Goal: Task Accomplishment & Management: Use online tool/utility

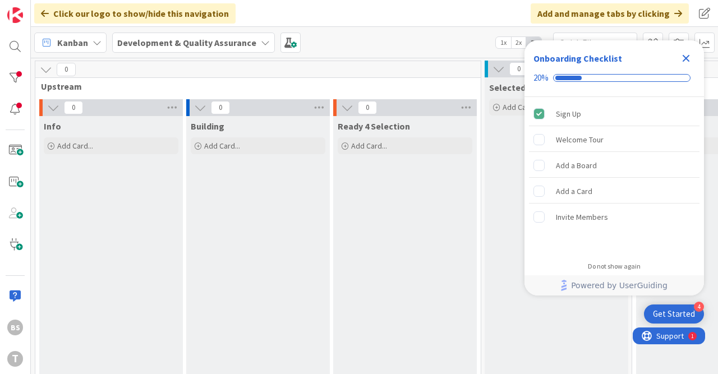
click at [688, 59] on icon "Close Checklist" at bounding box center [685, 58] width 7 height 7
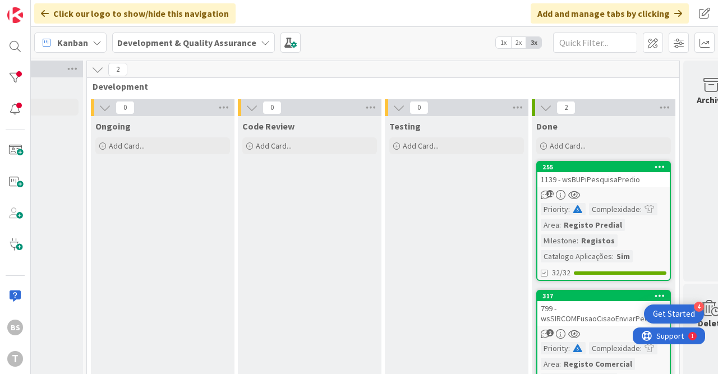
scroll to position [0, 557]
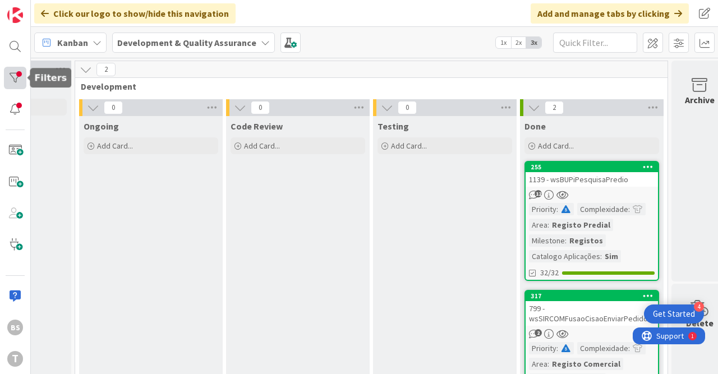
click at [14, 78] on div at bounding box center [15, 78] width 22 height 22
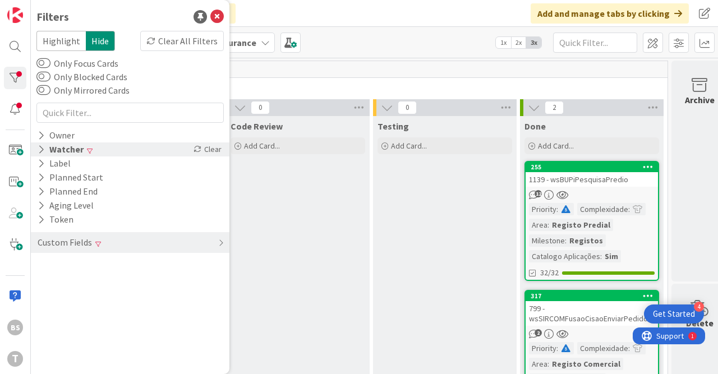
click at [91, 151] on div "Watcher Clear" at bounding box center [130, 149] width 198 height 14
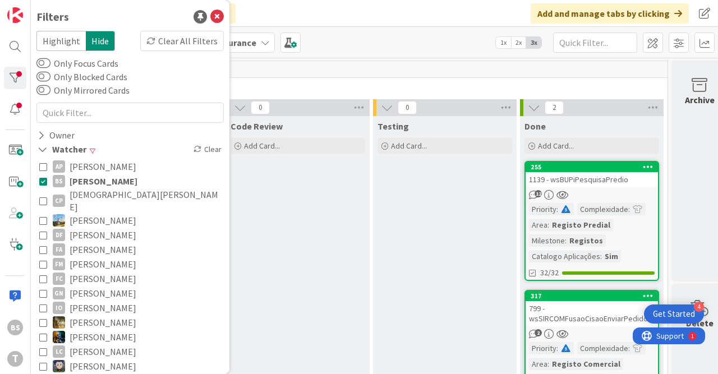
click at [78, 179] on span "[PERSON_NAME]" at bounding box center [104, 181] width 68 height 15
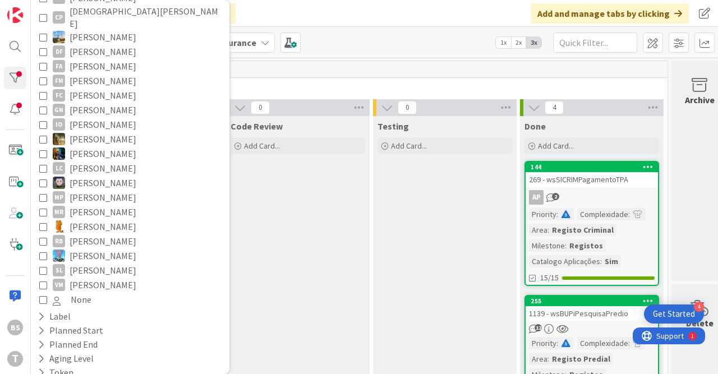
scroll to position [219, 0]
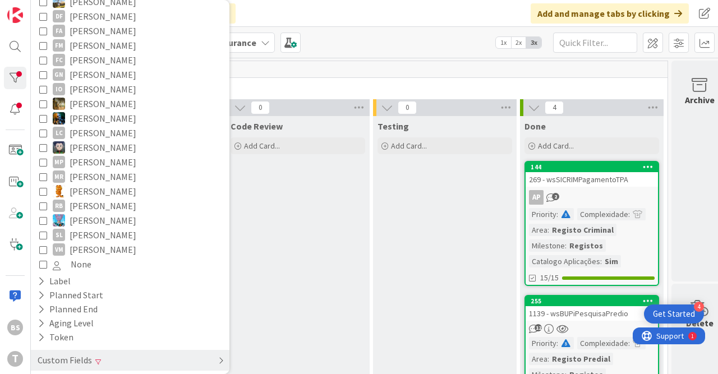
click at [123, 350] on div "Custom Fields" at bounding box center [130, 360] width 198 height 21
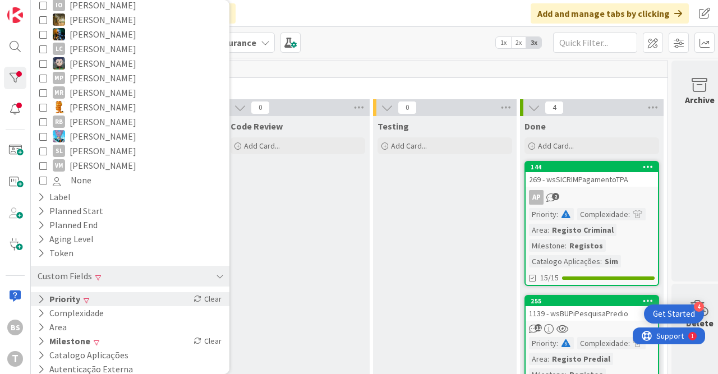
click at [114, 292] on div "Priority Clear" at bounding box center [130, 299] width 198 height 14
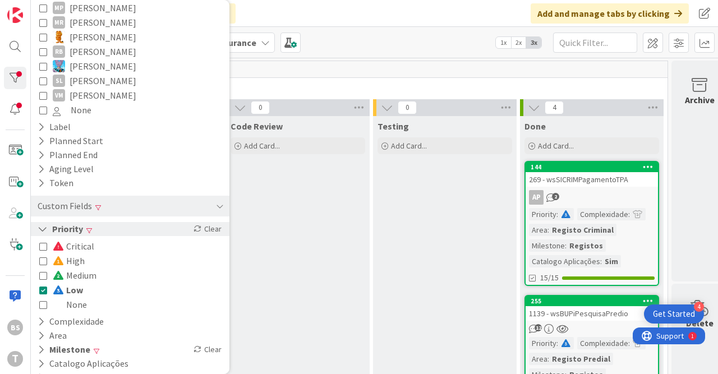
scroll to position [381, 0]
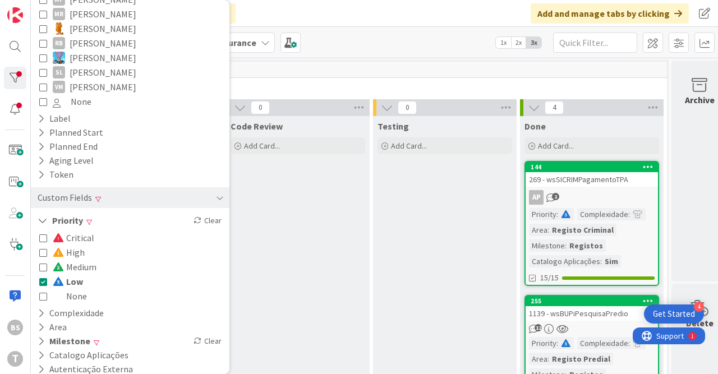
click at [81, 260] on span "Medium" at bounding box center [75, 267] width 44 height 15
click at [43, 278] on icon at bounding box center [43, 282] width 8 height 8
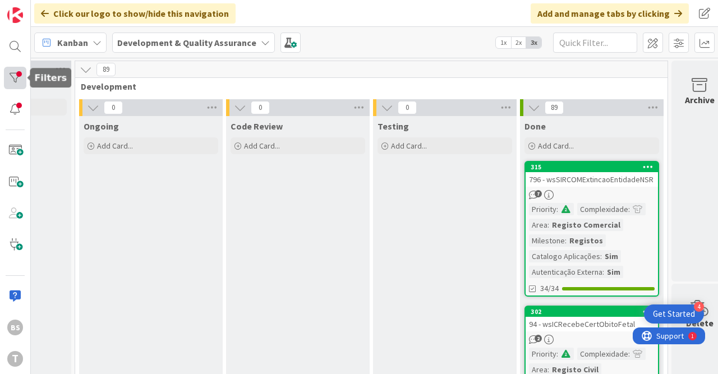
click at [13, 76] on div at bounding box center [15, 78] width 22 height 22
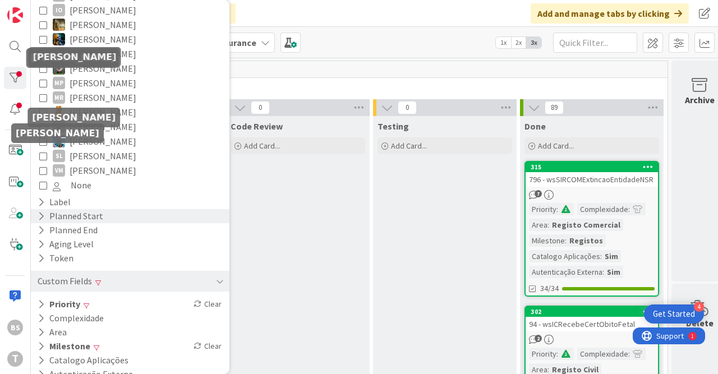
scroll to position [303, 0]
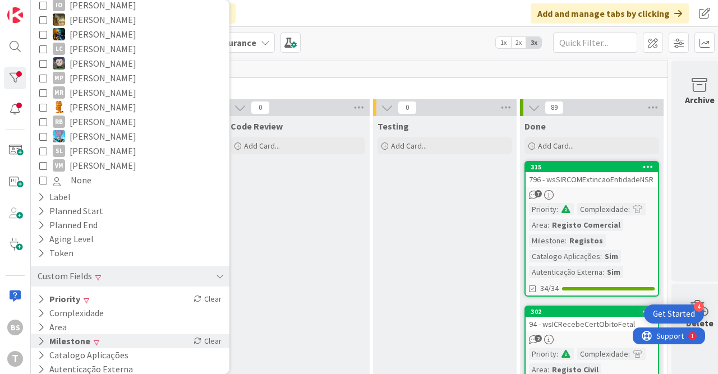
click at [124, 334] on div "Milestone Clear" at bounding box center [130, 341] width 198 height 14
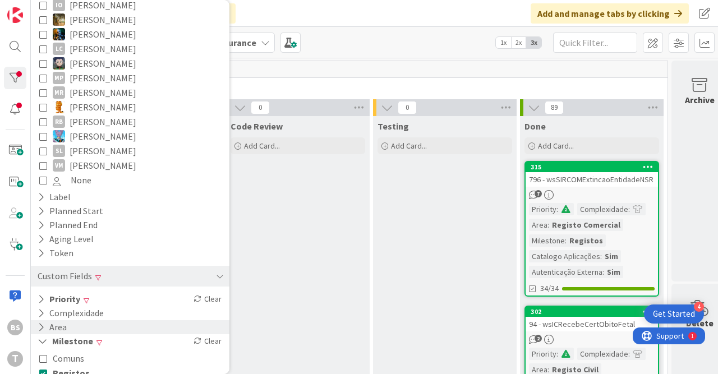
scroll to position [410, 0]
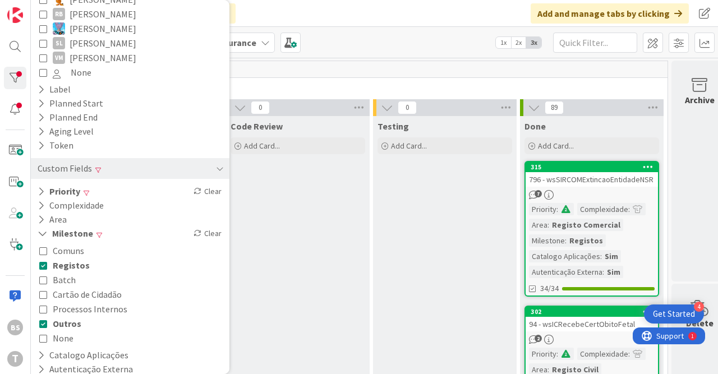
click at [49, 258] on button "Registos" at bounding box center [64, 265] width 50 height 15
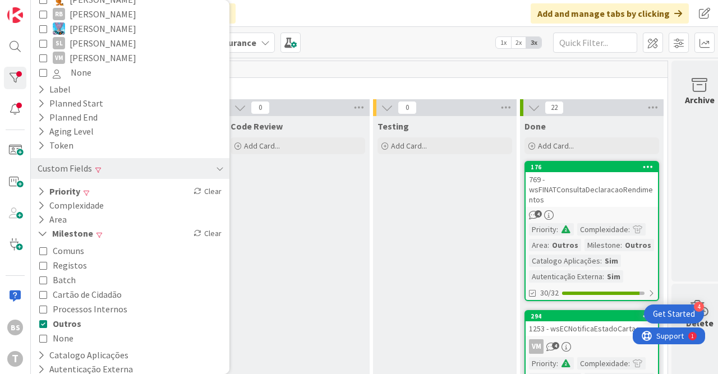
click at [41, 320] on icon at bounding box center [43, 324] width 8 height 8
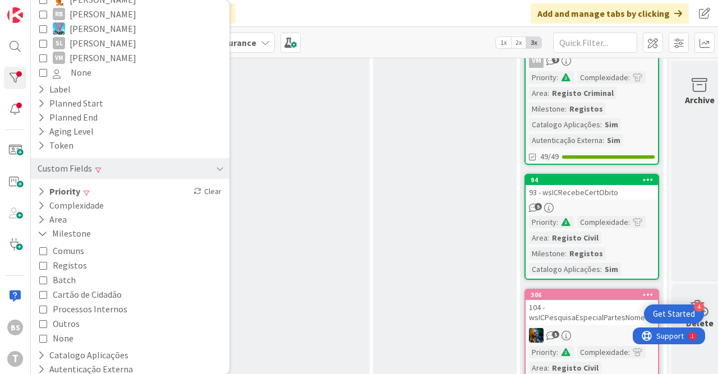
scroll to position [556, 557]
click at [567, 187] on div "93 - wsICRecebeCertObito" at bounding box center [591, 192] width 132 height 15
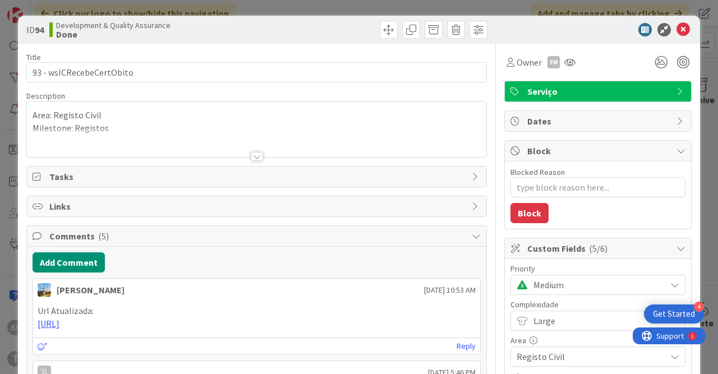
type textarea "x"
click at [682, 33] on icon at bounding box center [682, 29] width 13 height 13
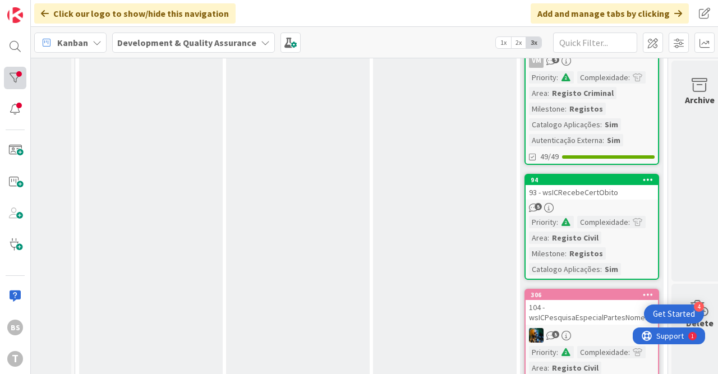
click at [26, 76] on div at bounding box center [15, 78] width 22 height 22
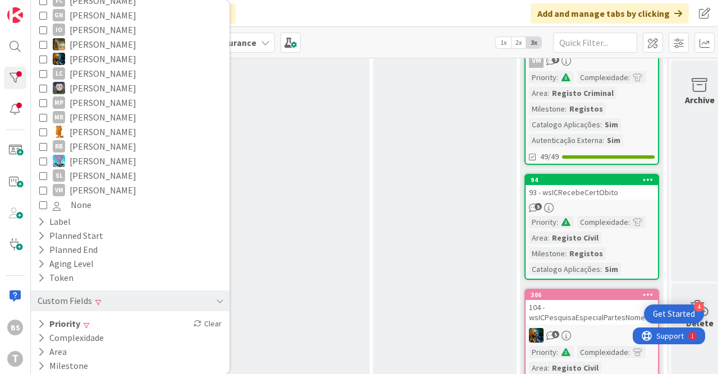
scroll to position [303, 0]
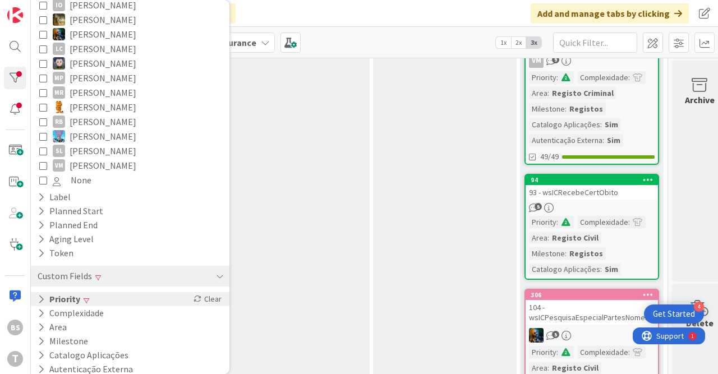
click at [103, 292] on div "Priority Clear" at bounding box center [130, 299] width 198 height 14
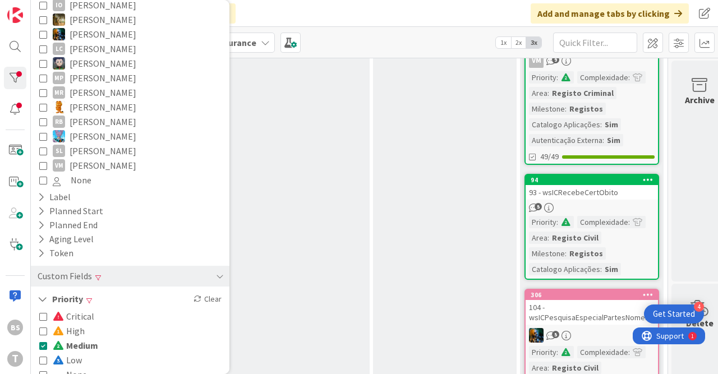
scroll to position [381, 0]
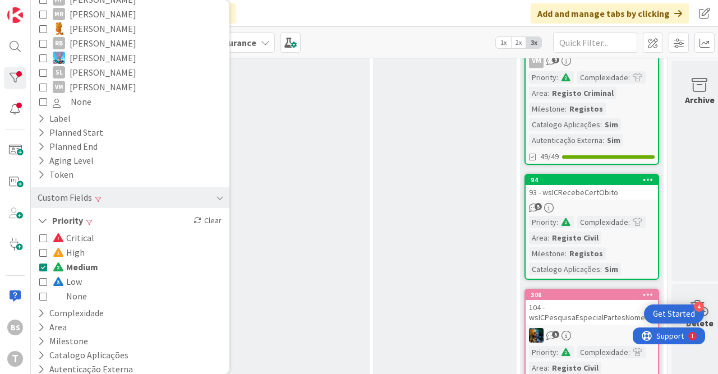
click at [44, 263] on icon at bounding box center [43, 267] width 8 height 8
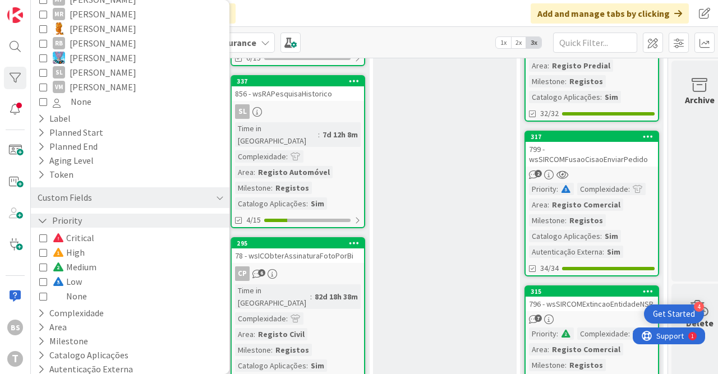
click at [110, 214] on div "Priority" at bounding box center [130, 221] width 198 height 14
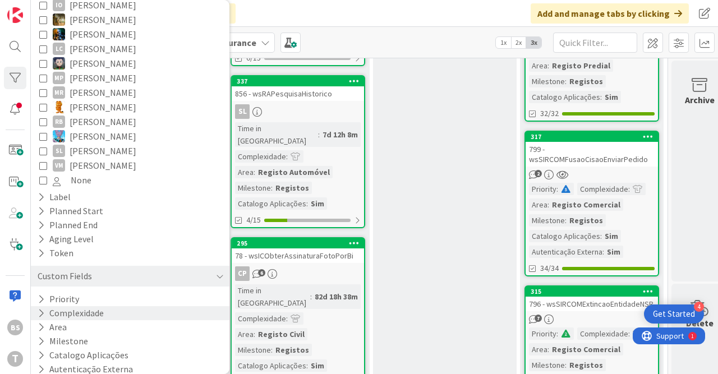
click at [116, 308] on div "Complexidade" at bounding box center [130, 313] width 198 height 14
click at [118, 306] on div "Complexidade" at bounding box center [130, 313] width 198 height 14
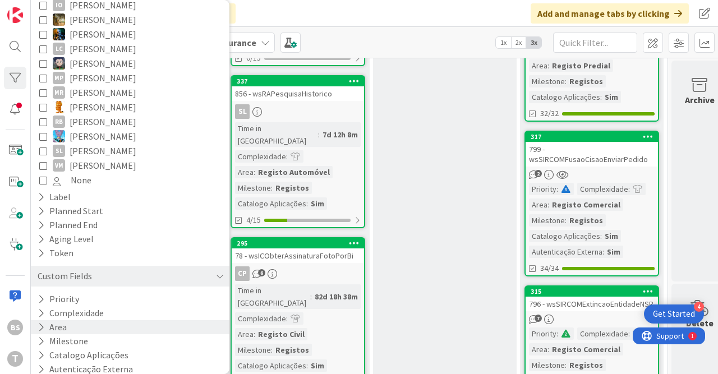
click at [118, 320] on div "Area" at bounding box center [130, 327] width 198 height 14
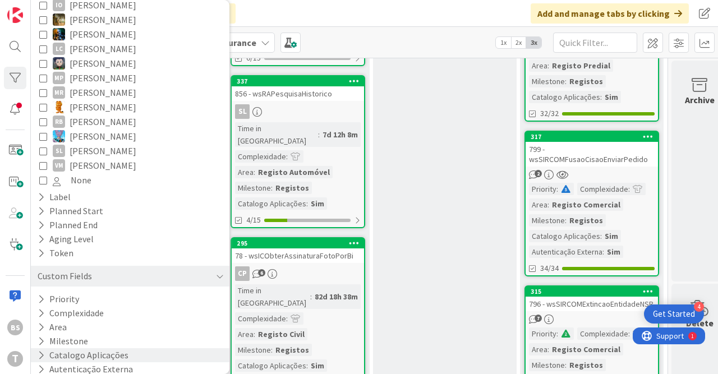
click at [123, 348] on button "Catalogo Aplicações" at bounding box center [82, 355] width 93 height 14
click at [123, 348] on button "Catalogo Aplicações" at bounding box center [84, 355] width 96 height 14
click at [124, 334] on div "Milestone" at bounding box center [130, 341] width 198 height 14
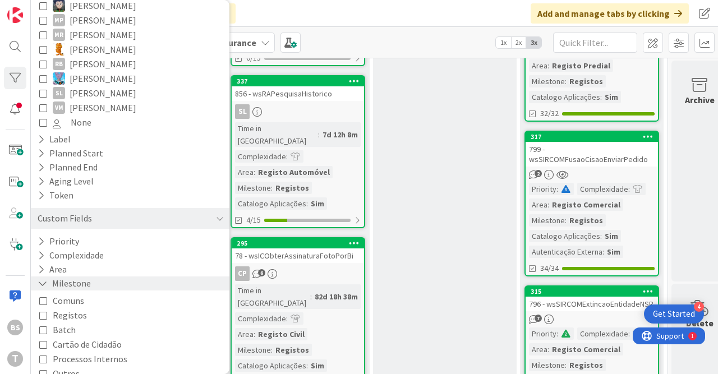
scroll to position [410, 0]
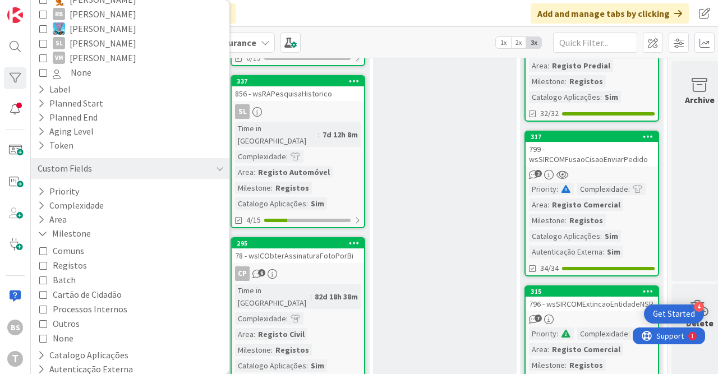
click at [91, 257] on div "Comuns Registos Batch Cartão de Cidadão Processos Internos Outros None" at bounding box center [130, 294] width 182 height 102
click at [82, 258] on span "Registos" at bounding box center [70, 265] width 34 height 15
click at [47, 320] on icon at bounding box center [43, 324] width 8 height 8
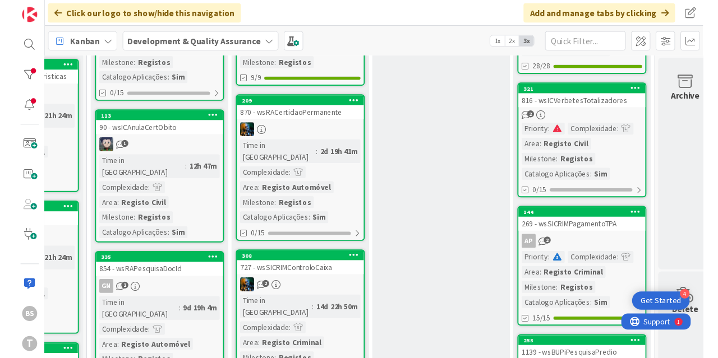
scroll to position [0, 557]
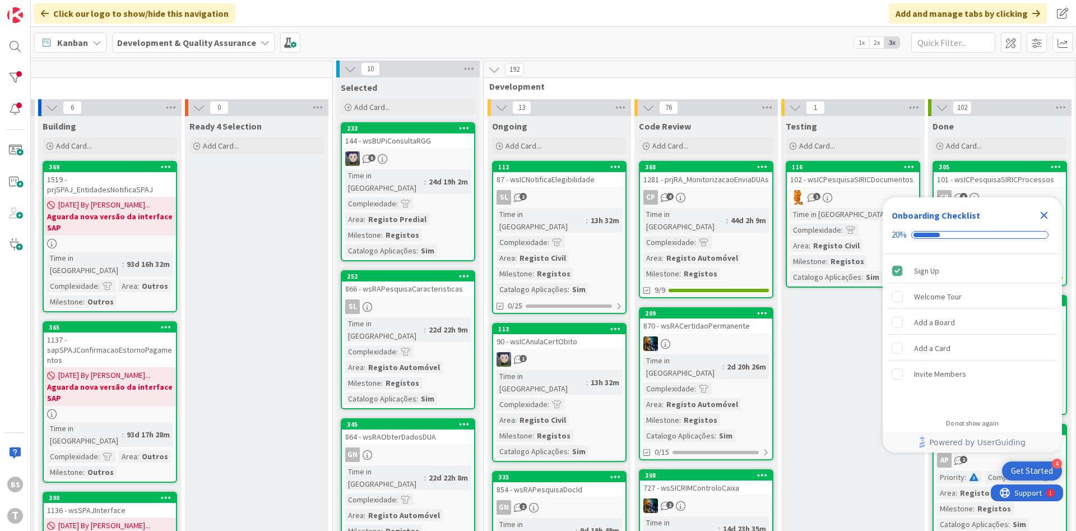
scroll to position [0, 211]
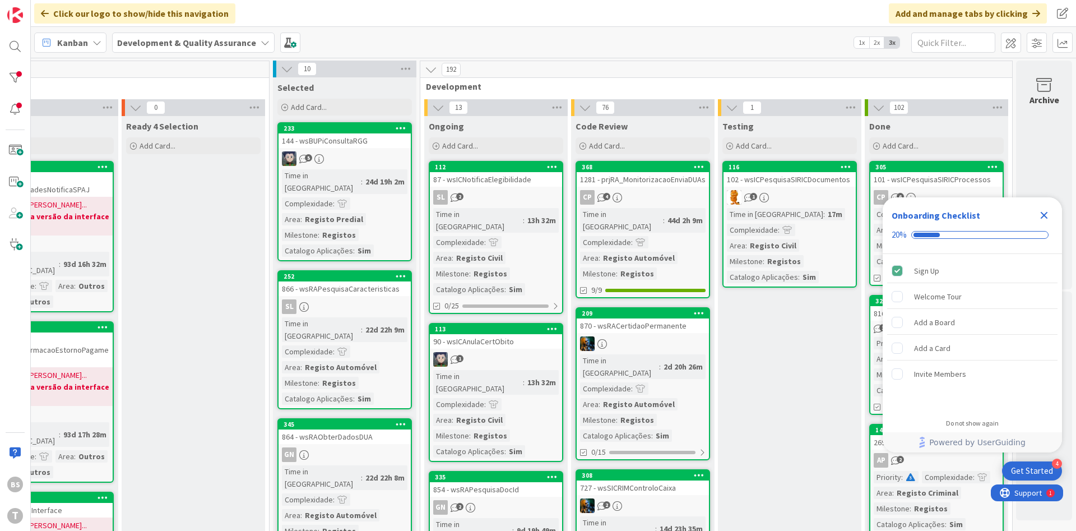
click at [1050, 214] on icon "Close Checklist" at bounding box center [1044, 215] width 13 height 13
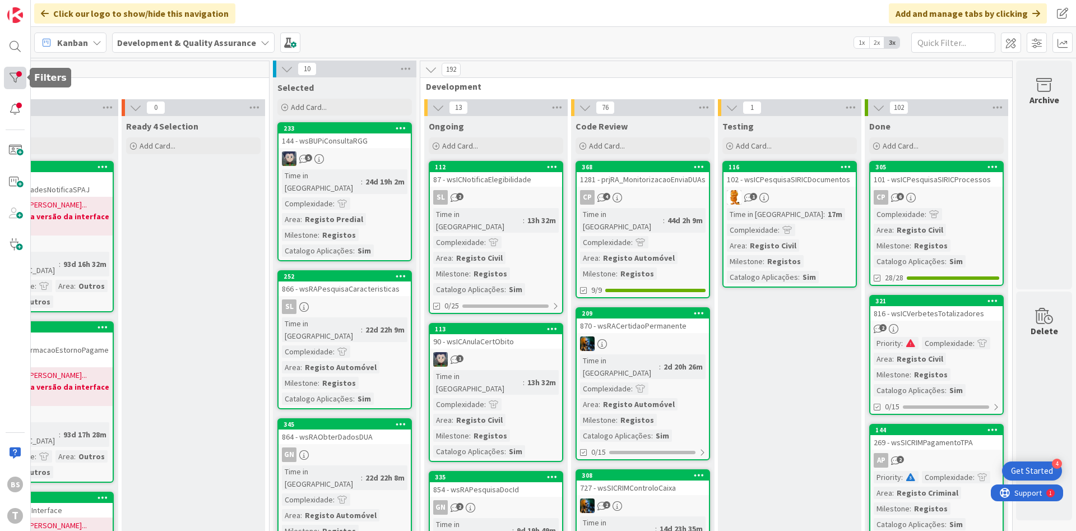
click at [13, 68] on div at bounding box center [15, 78] width 22 height 22
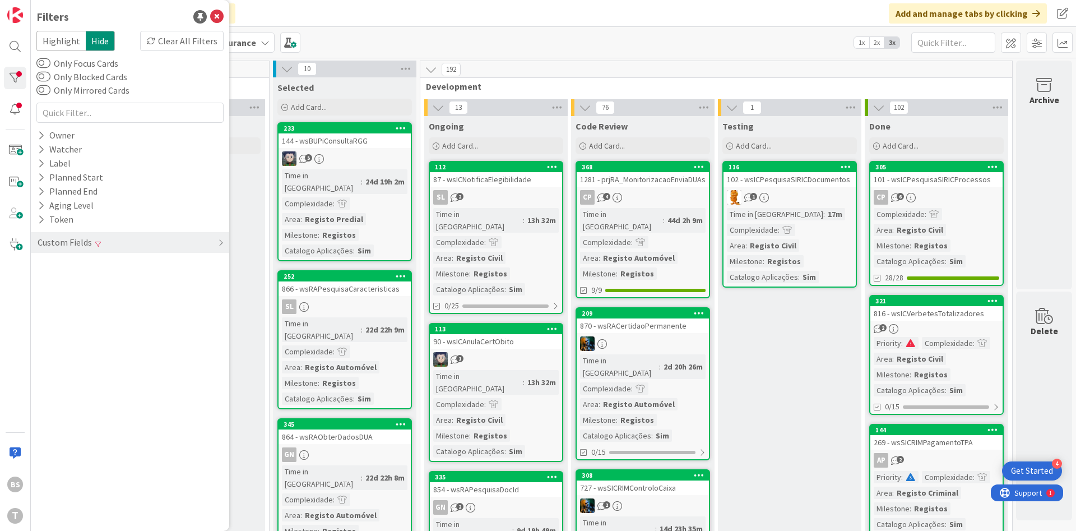
click at [944, 198] on div "CP 6" at bounding box center [937, 197] width 132 height 15
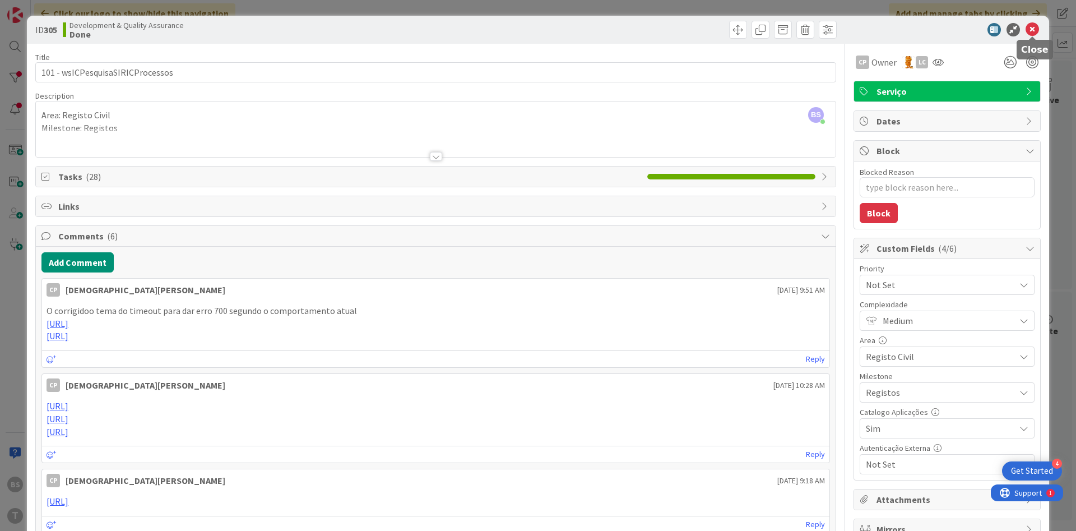
click at [1037, 30] on icon at bounding box center [1032, 29] width 13 height 13
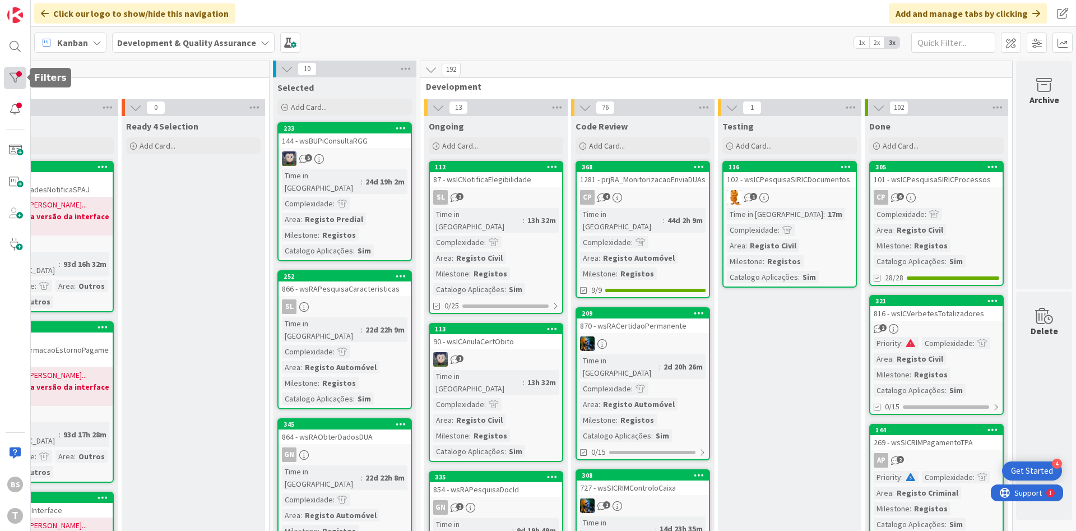
click at [15, 77] on div at bounding box center [15, 78] width 22 height 22
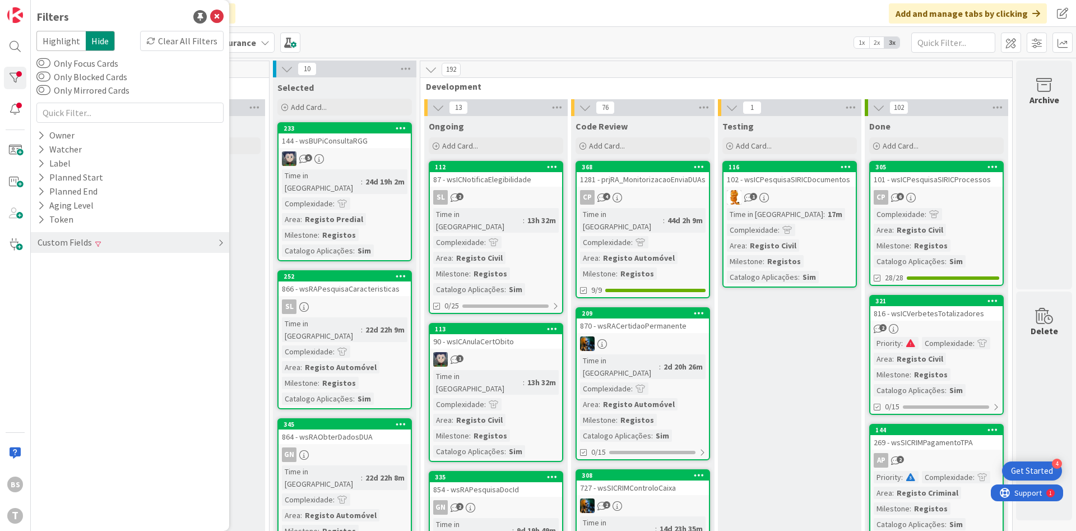
click at [136, 252] on div "Custom Fields" at bounding box center [130, 242] width 198 height 21
click at [121, 271] on div "Priority" at bounding box center [130, 265] width 198 height 14
click at [89, 308] on span "Medium" at bounding box center [75, 311] width 44 height 15
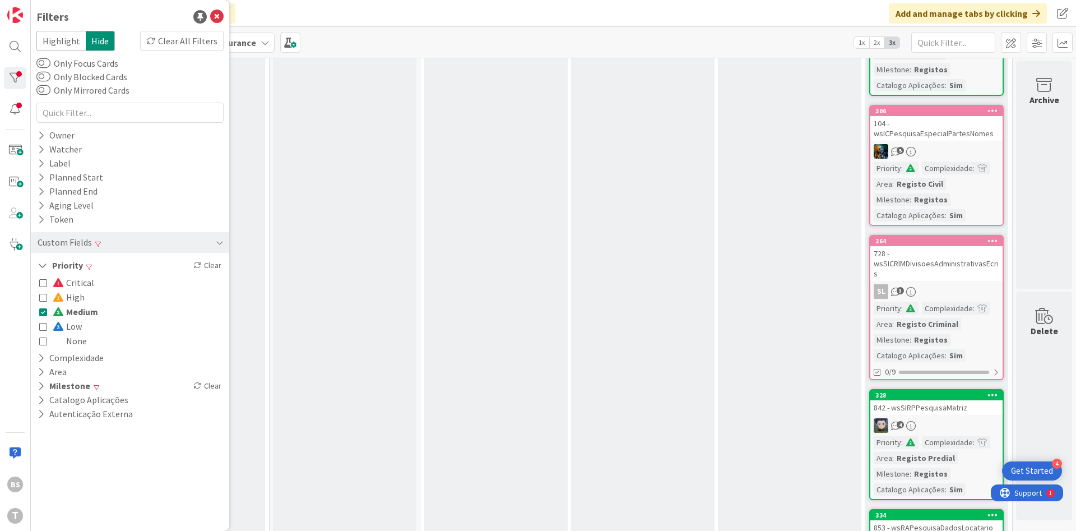
scroll to position [605, 211]
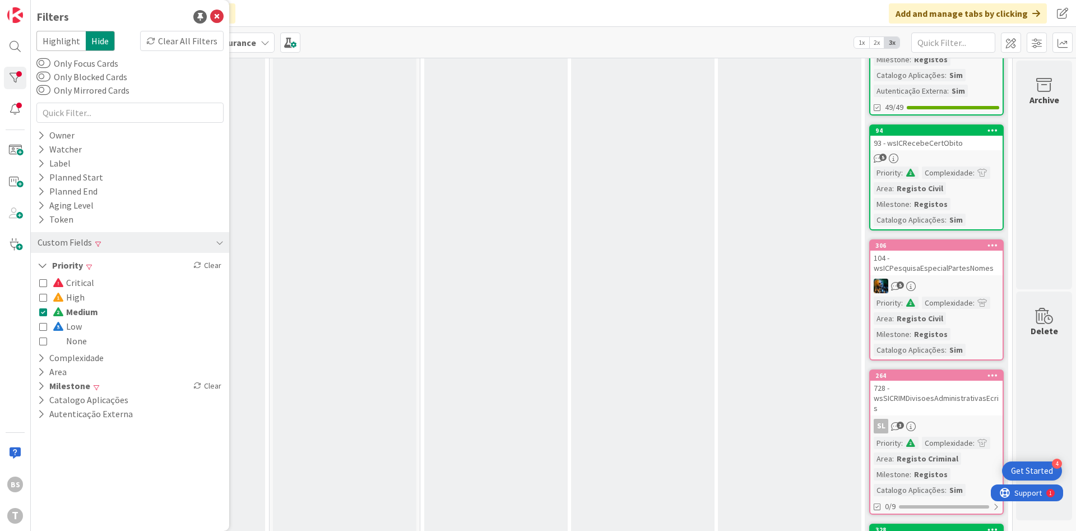
click at [937, 154] on div "5" at bounding box center [937, 159] width 132 height 10
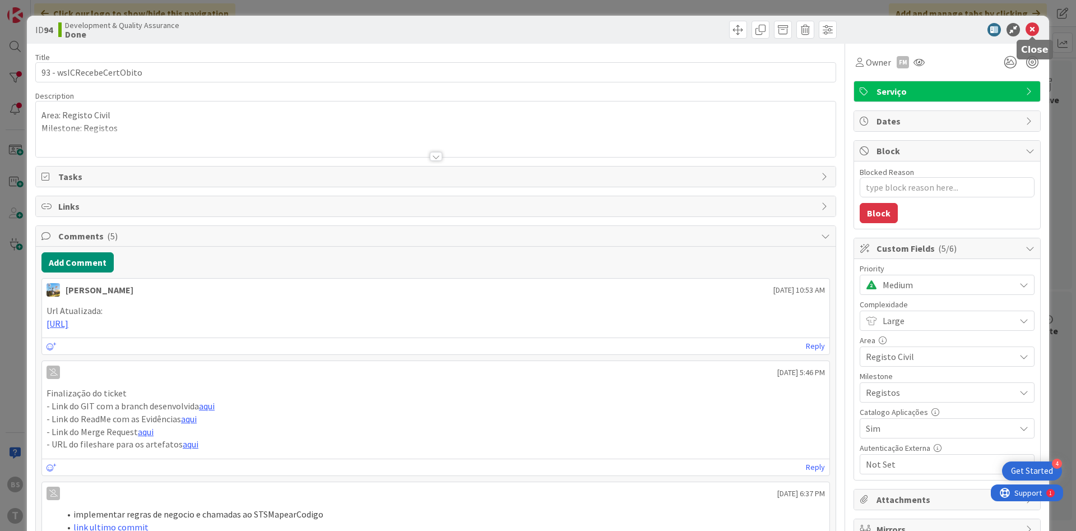
click at [1029, 25] on icon at bounding box center [1032, 29] width 13 height 13
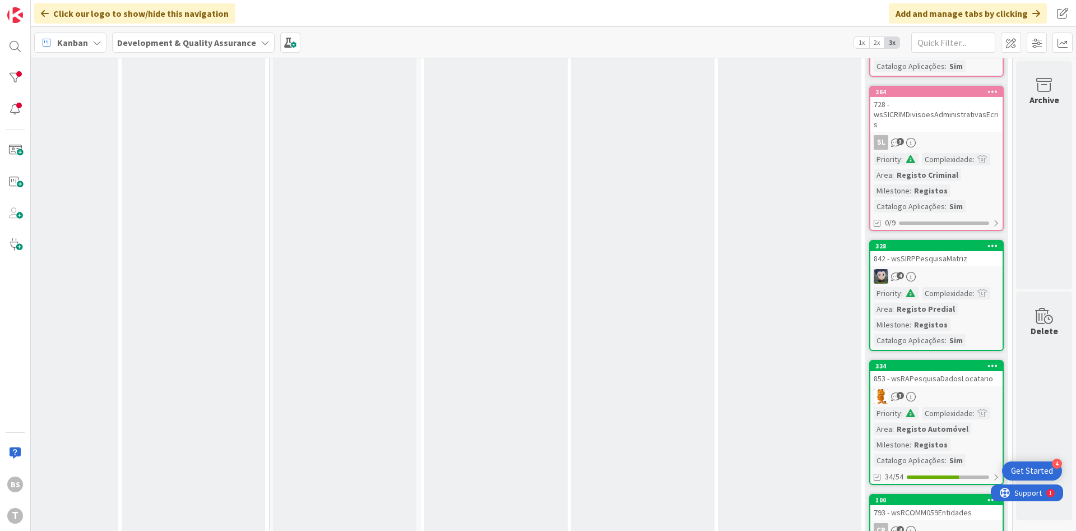
scroll to position [942, 211]
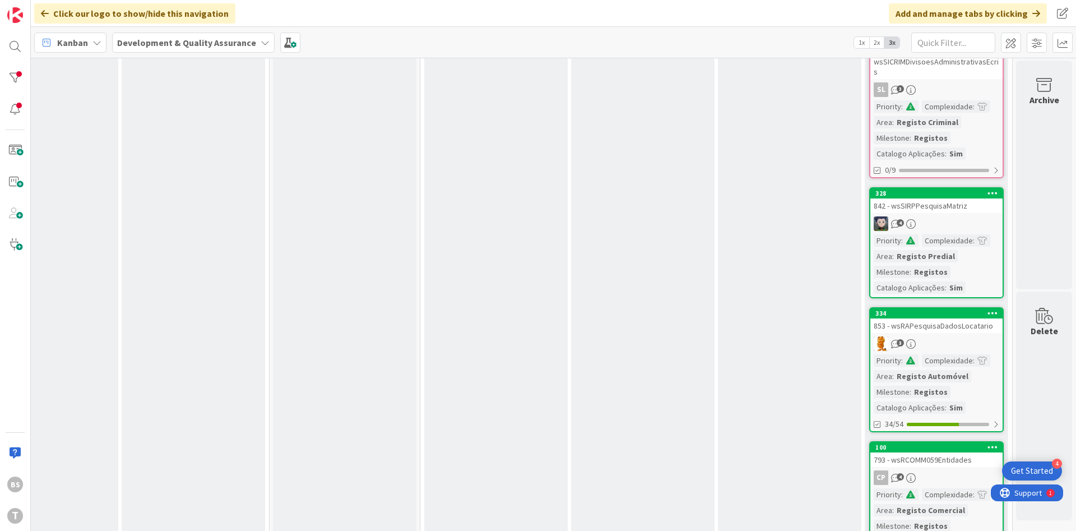
click at [937, 336] on div "3" at bounding box center [937, 343] width 132 height 15
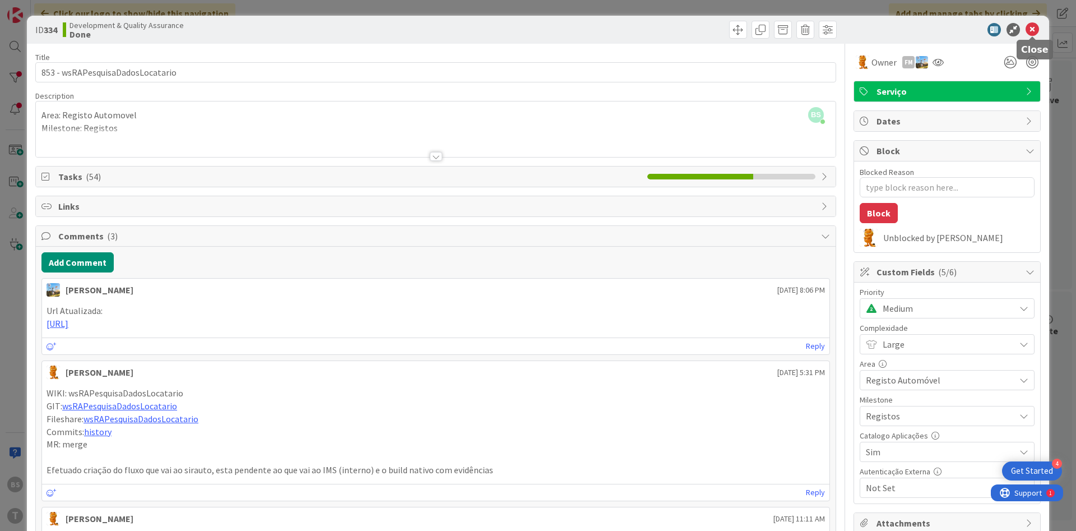
click at [1035, 33] on icon at bounding box center [1032, 29] width 13 height 13
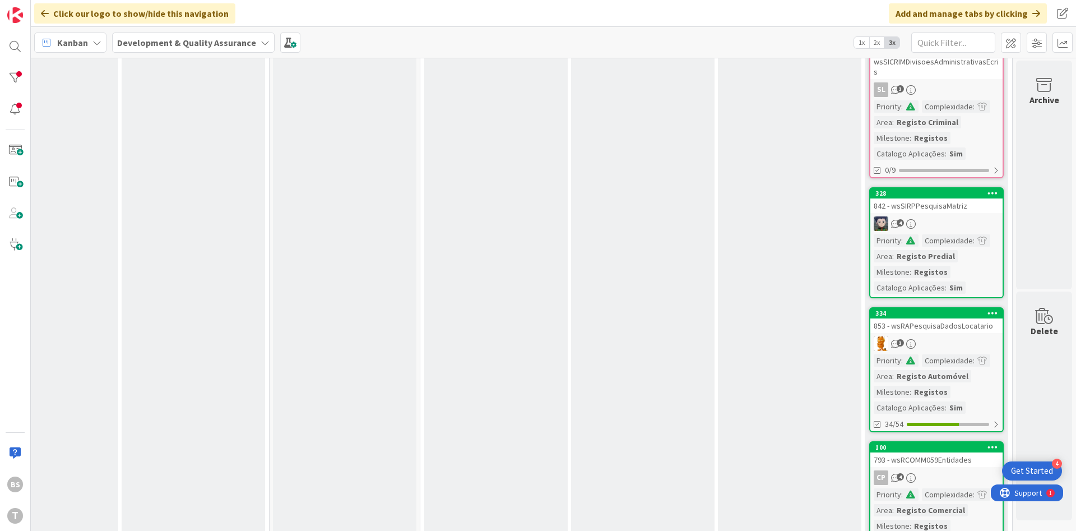
scroll to position [1030, 211]
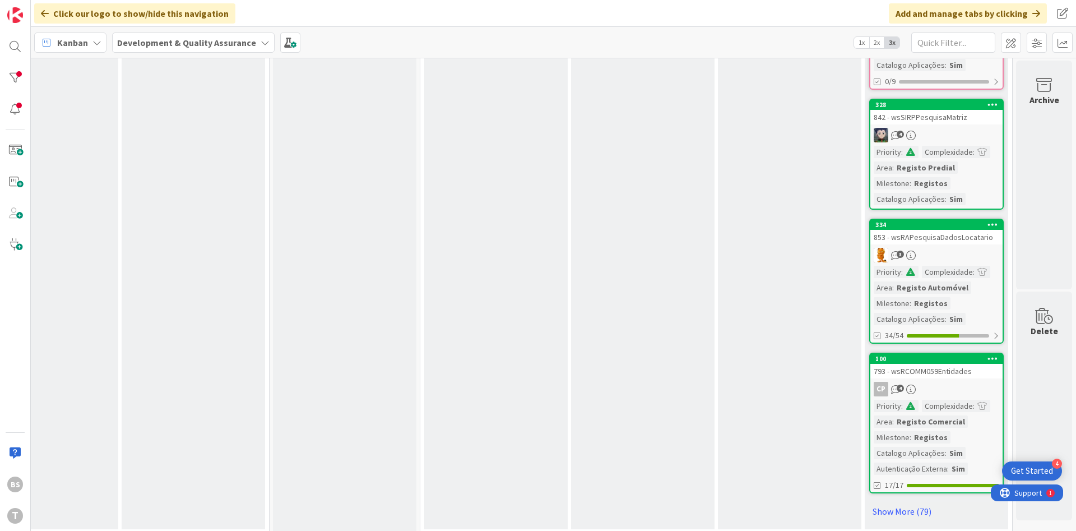
click at [932, 382] on div "CP 4" at bounding box center [937, 389] width 132 height 15
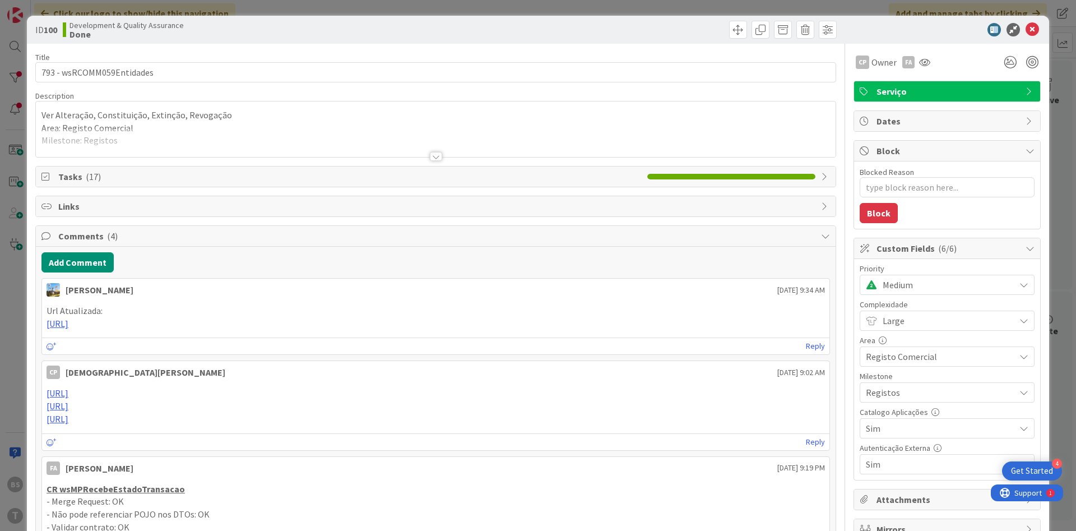
type textarea "x"
click at [68, 325] on link "[URL]" at bounding box center [58, 323] width 22 height 11
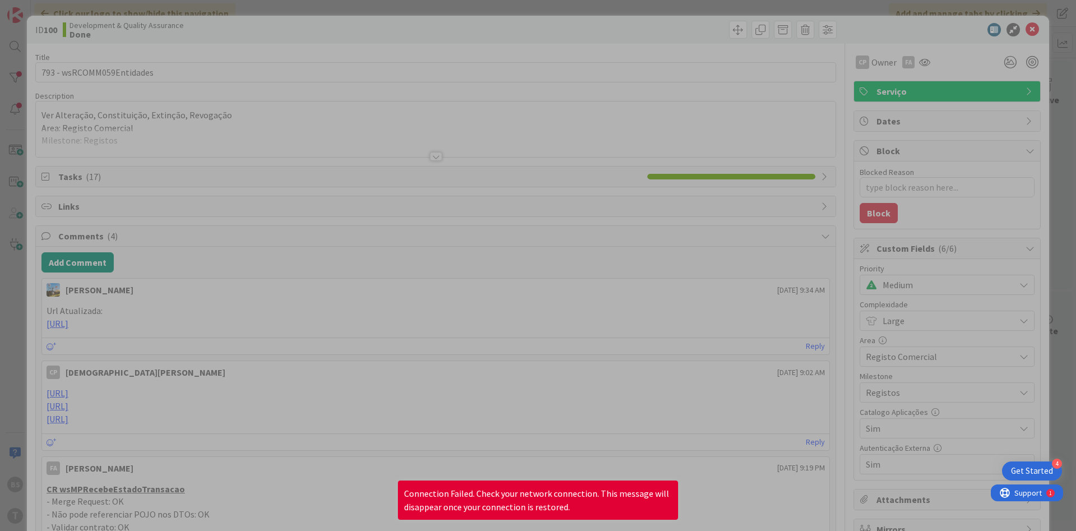
click at [200, 104] on div at bounding box center [538, 265] width 1076 height 531
click at [210, 70] on div at bounding box center [538, 265] width 1076 height 531
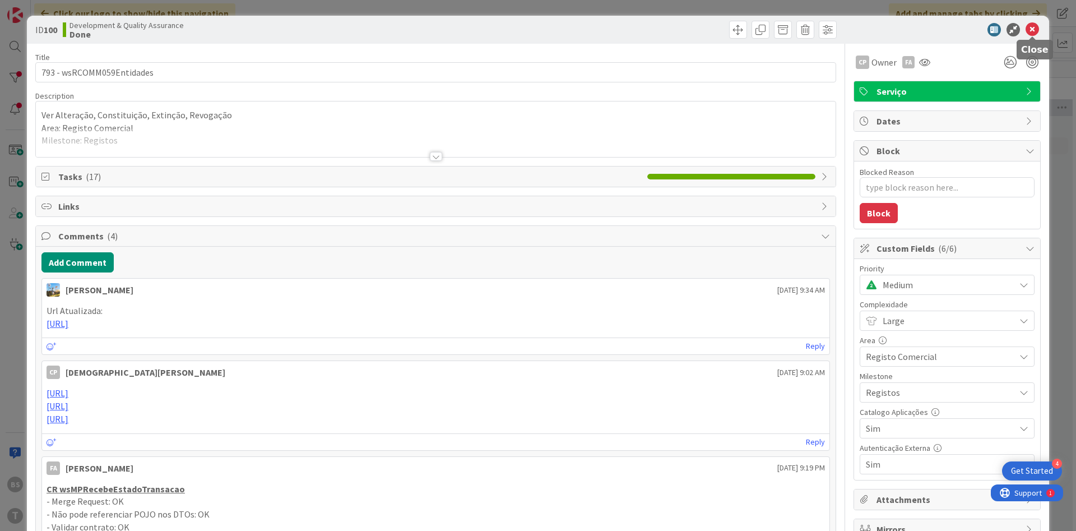
click at [1035, 33] on icon at bounding box center [1032, 29] width 13 height 13
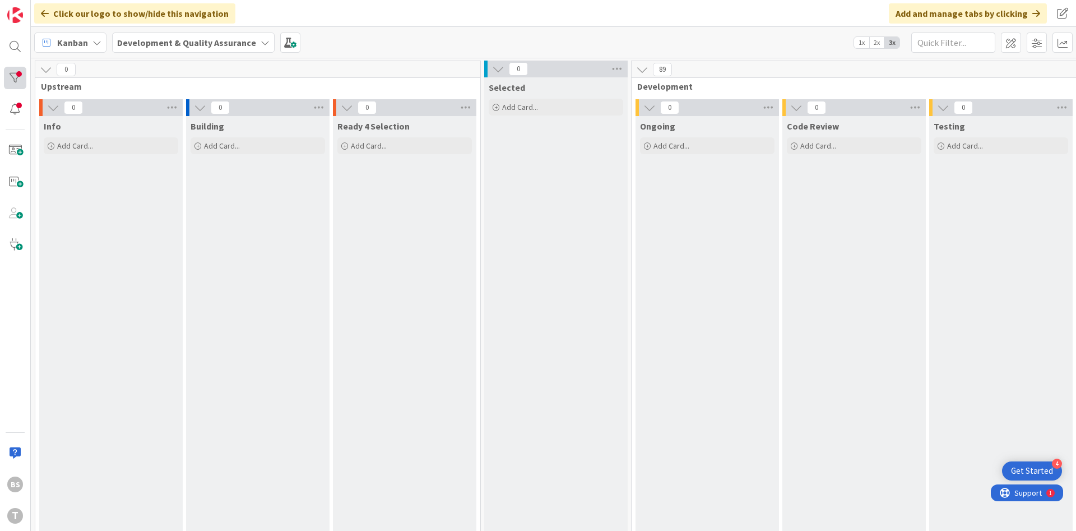
click at [11, 81] on div at bounding box center [15, 78] width 22 height 22
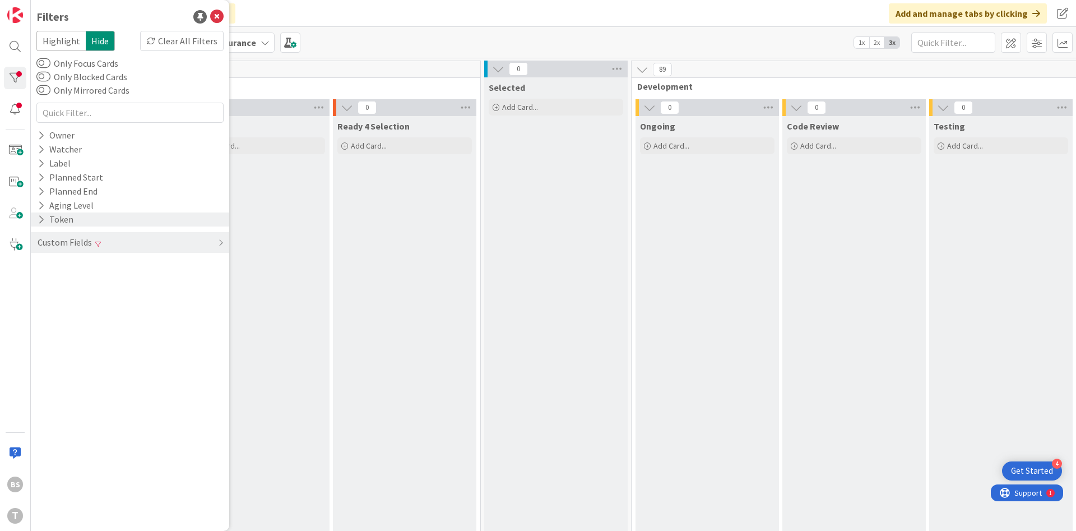
click at [114, 219] on div "Token" at bounding box center [130, 219] width 198 height 14
click at [133, 244] on div "Custom Fields" at bounding box center [130, 248] width 198 height 21
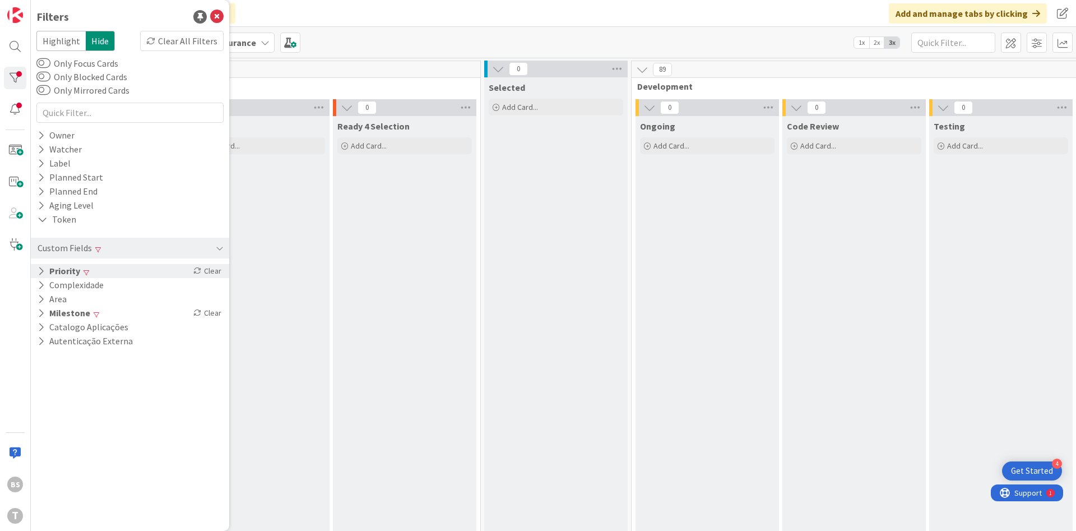
click at [140, 274] on div "Priority Clear" at bounding box center [130, 271] width 198 height 14
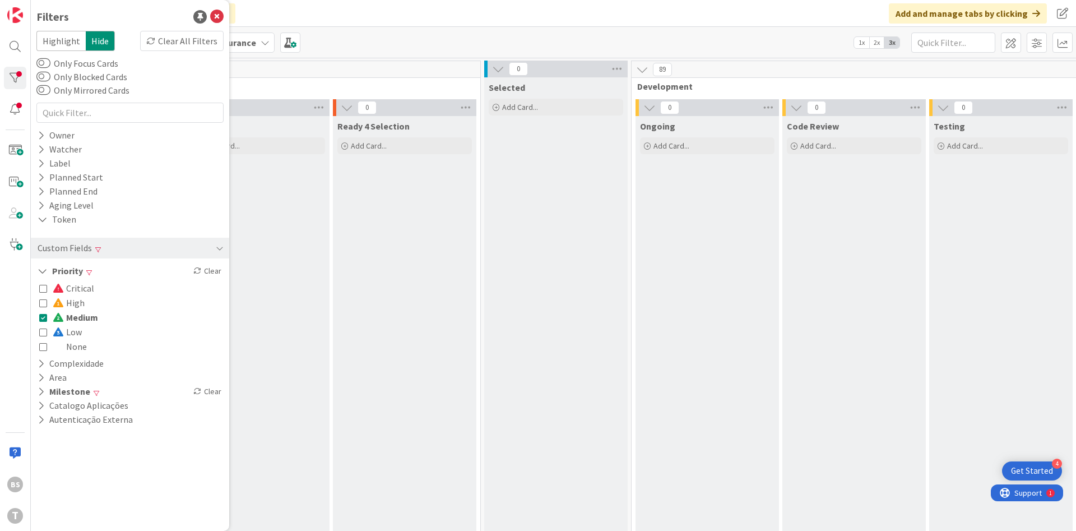
click at [91, 321] on span "Medium" at bounding box center [75, 317] width 45 height 15
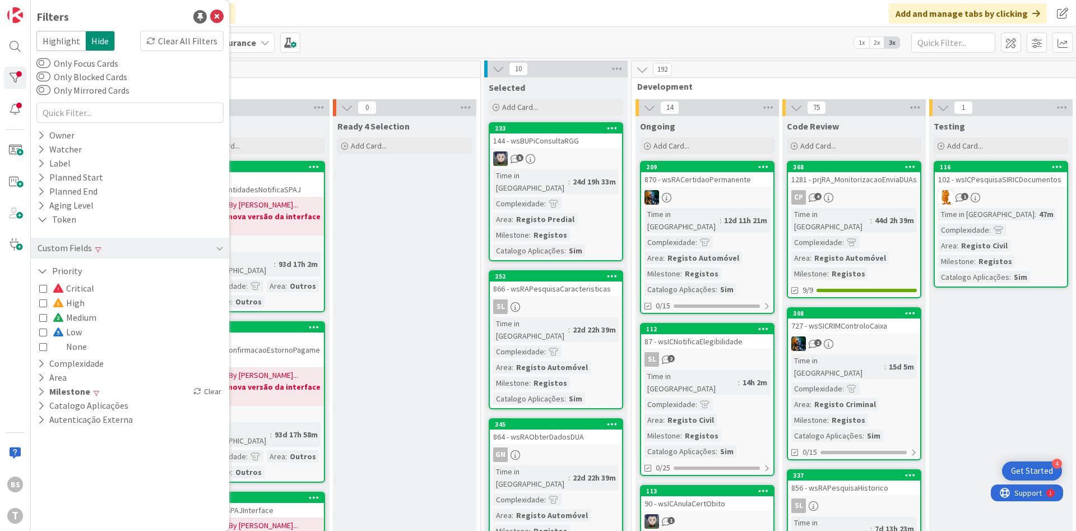
click at [99, 335] on div "Critical High Medium Low None" at bounding box center [130, 317] width 182 height 73
click at [59, 331] on span at bounding box center [59, 331] width 13 height 9
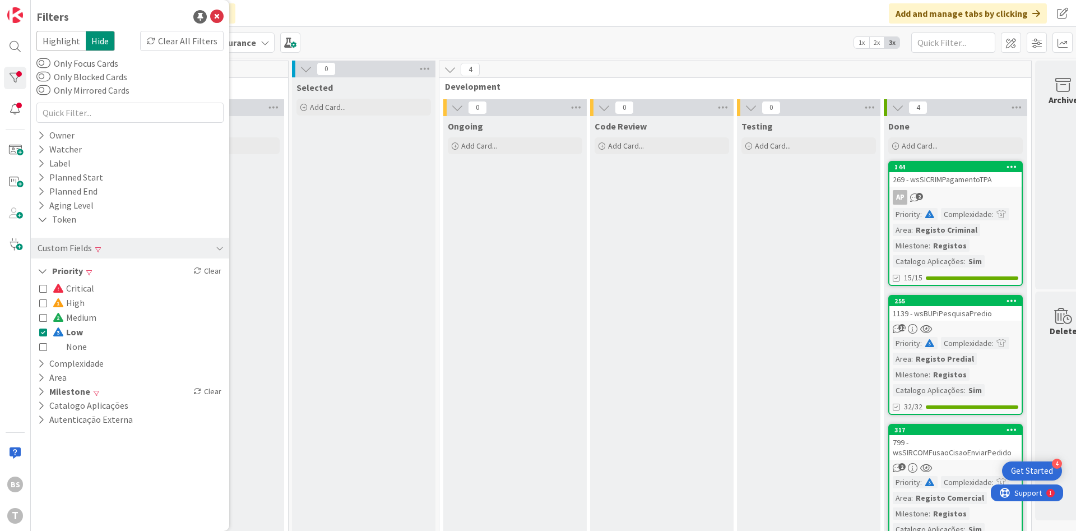
scroll to position [0, 211]
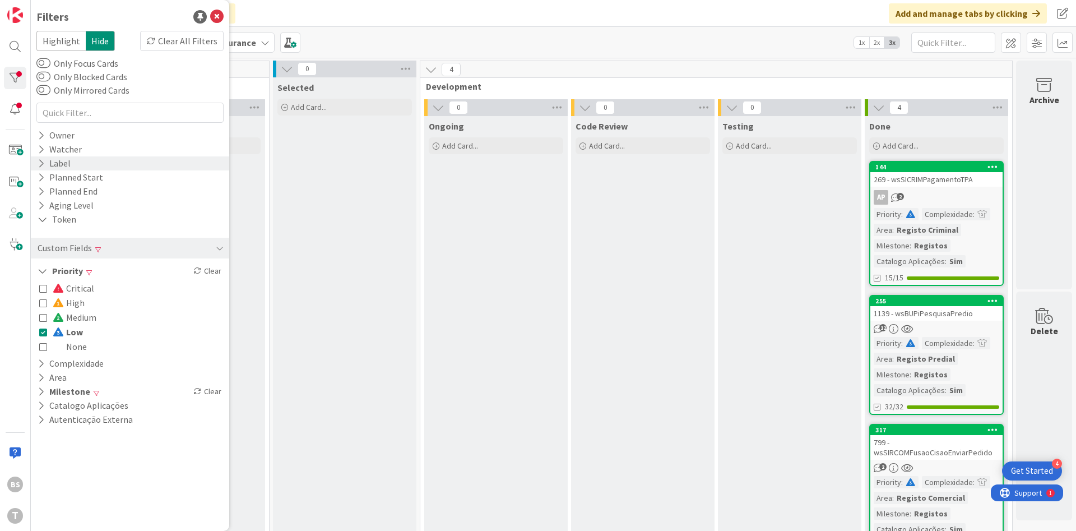
click at [90, 159] on div "Label" at bounding box center [130, 163] width 198 height 14
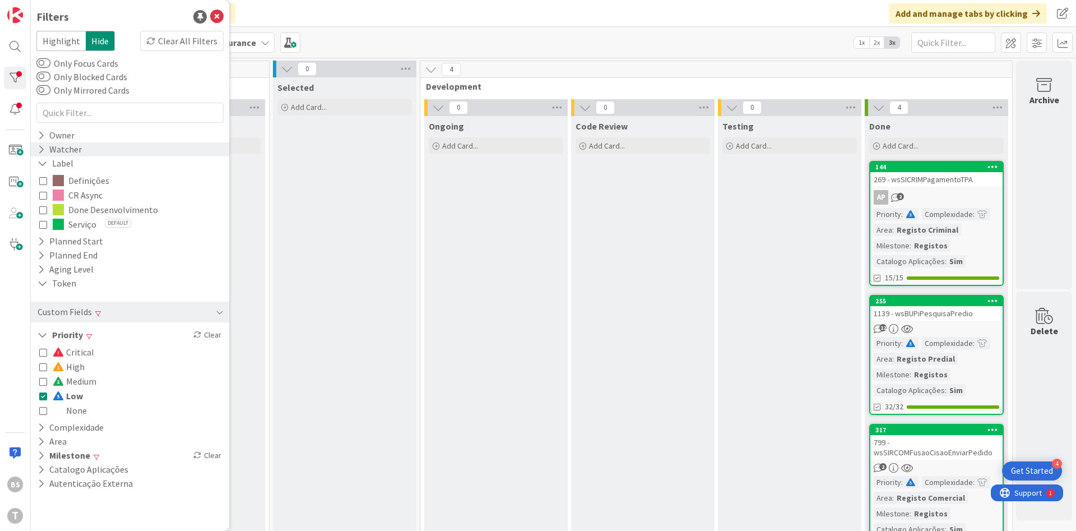
click at [80, 152] on div "Watcher" at bounding box center [59, 149] width 47 height 14
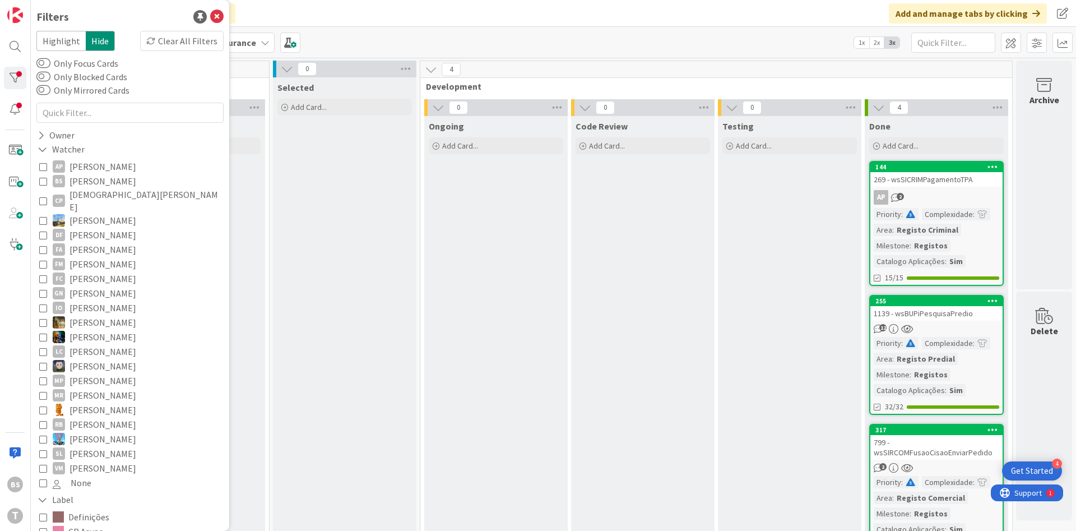
click at [87, 179] on span "[PERSON_NAME]" at bounding box center [103, 181] width 67 height 15
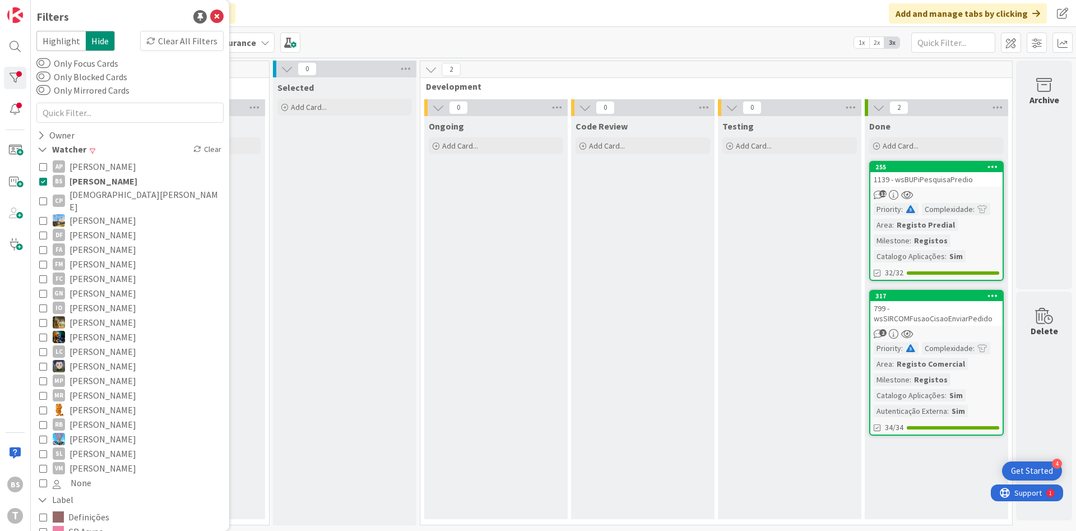
click at [590, 219] on div "Code Review Add Card..." at bounding box center [643, 317] width 144 height 403
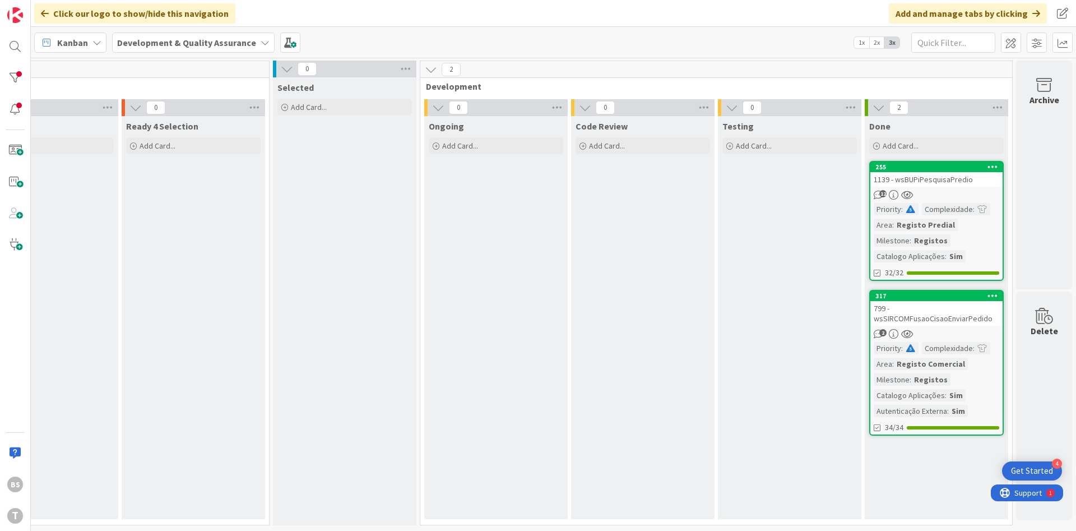
click at [955, 184] on div "1139 - wsBUPiPesquisaPredio" at bounding box center [937, 179] width 132 height 15
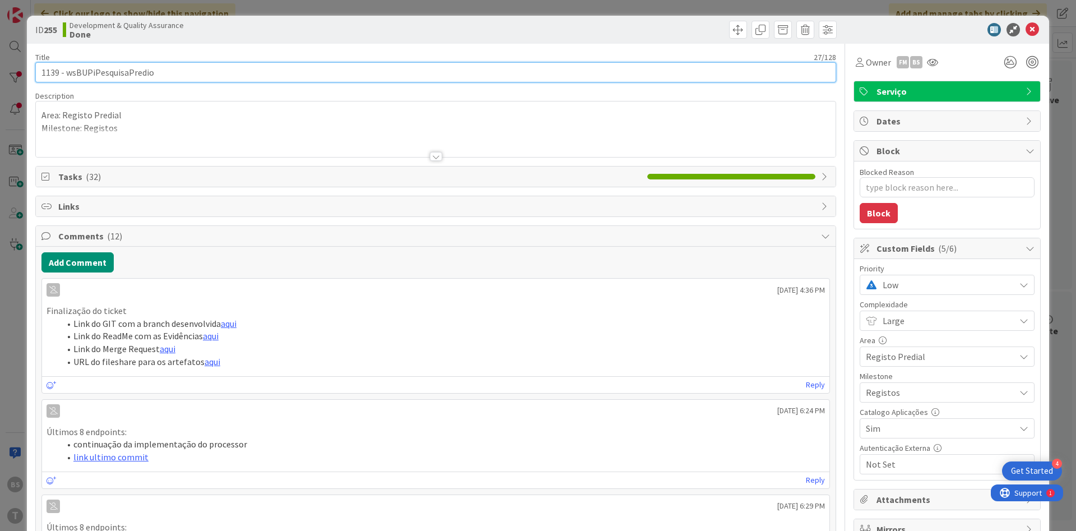
click at [132, 72] on input "1139 - wsBUPiPesquisaPredio" at bounding box center [435, 72] width 801 height 20
click at [123, 66] on input "1139 - wsBUPiPesquisaPredio" at bounding box center [435, 72] width 801 height 20
click at [98, 75] on input "1139 - wsBUPiPesquisaPredio" at bounding box center [435, 72] width 801 height 20
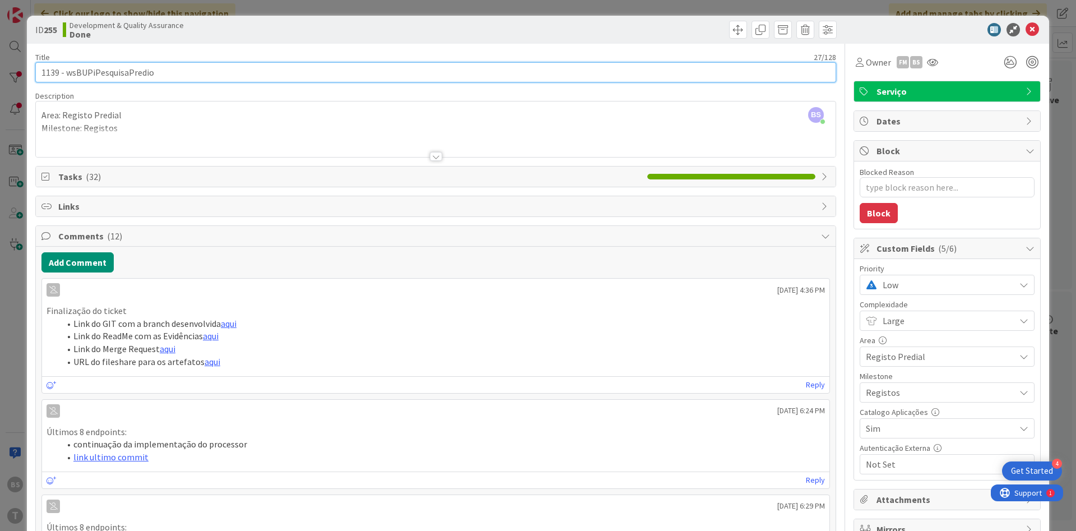
click at [98, 75] on input "1139 - wsBUPiPesquisaPredio" at bounding box center [435, 72] width 801 height 20
click at [124, 67] on input "1139 - wsBUPiPesquisaPredio" at bounding box center [435, 72] width 801 height 20
click at [120, 73] on input "1139 - wsBUPiPesquisaPredio" at bounding box center [435, 72] width 801 height 20
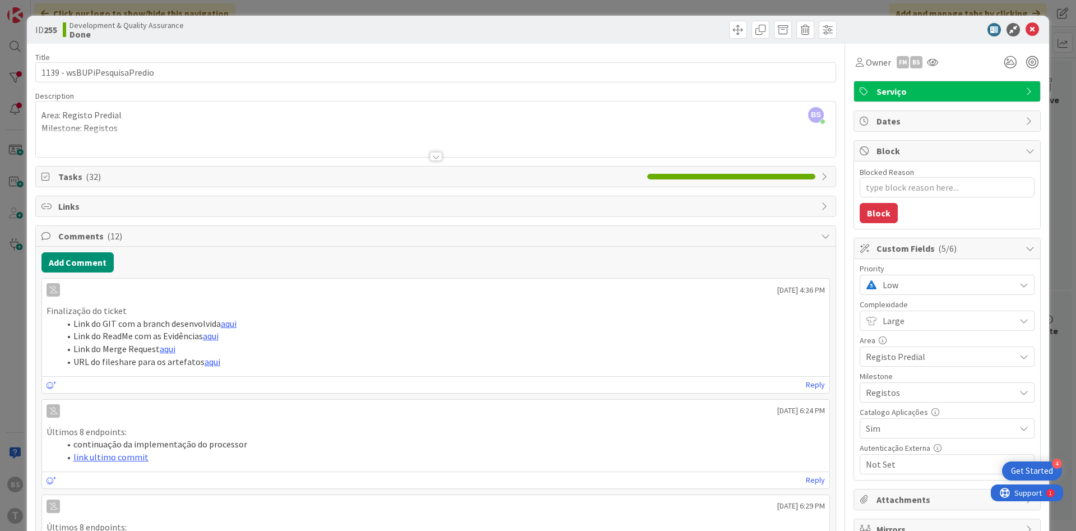
type textarea "x"
